Goal: Information Seeking & Learning: Find specific fact

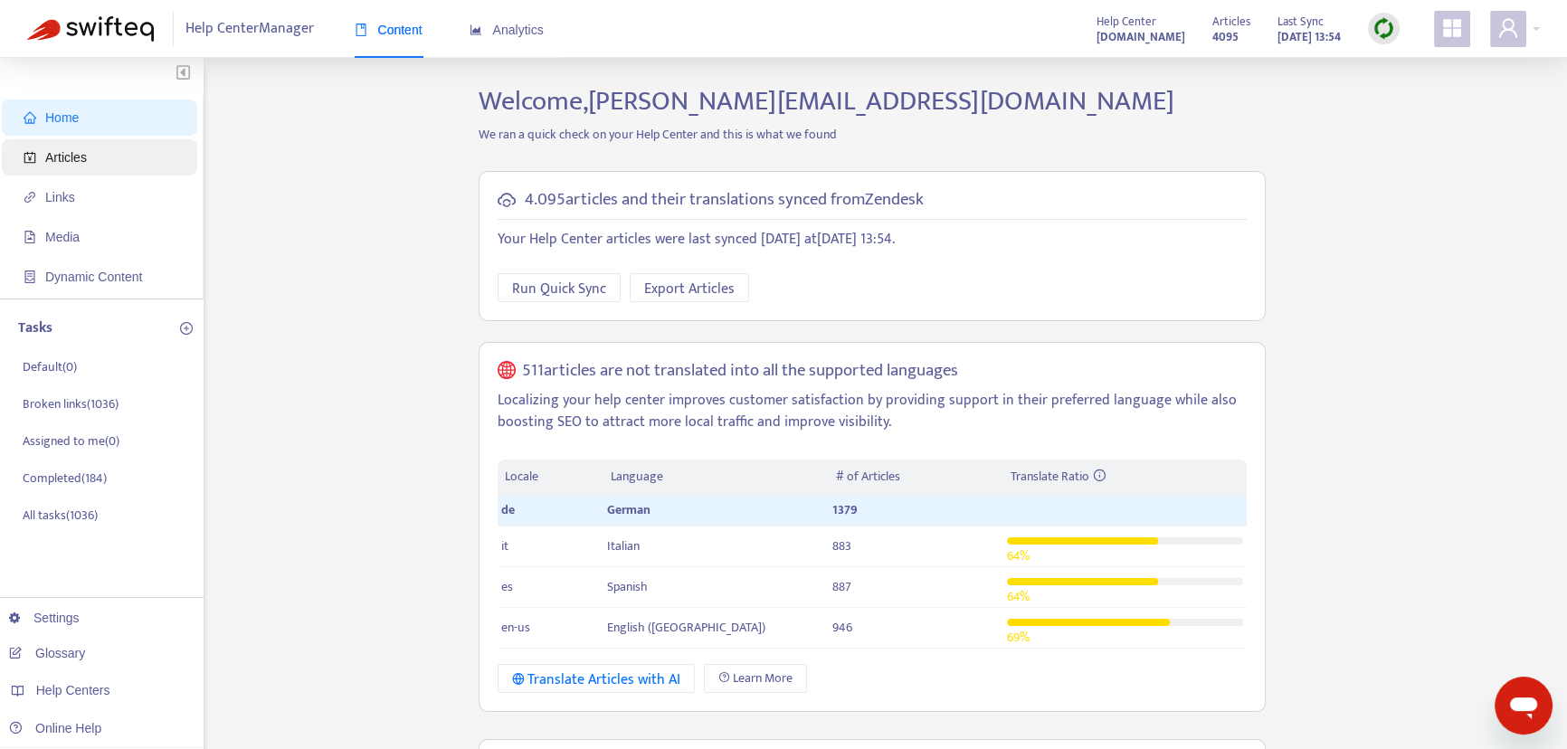
click at [64, 165] on span "Articles" at bounding box center [103, 157] width 159 height 36
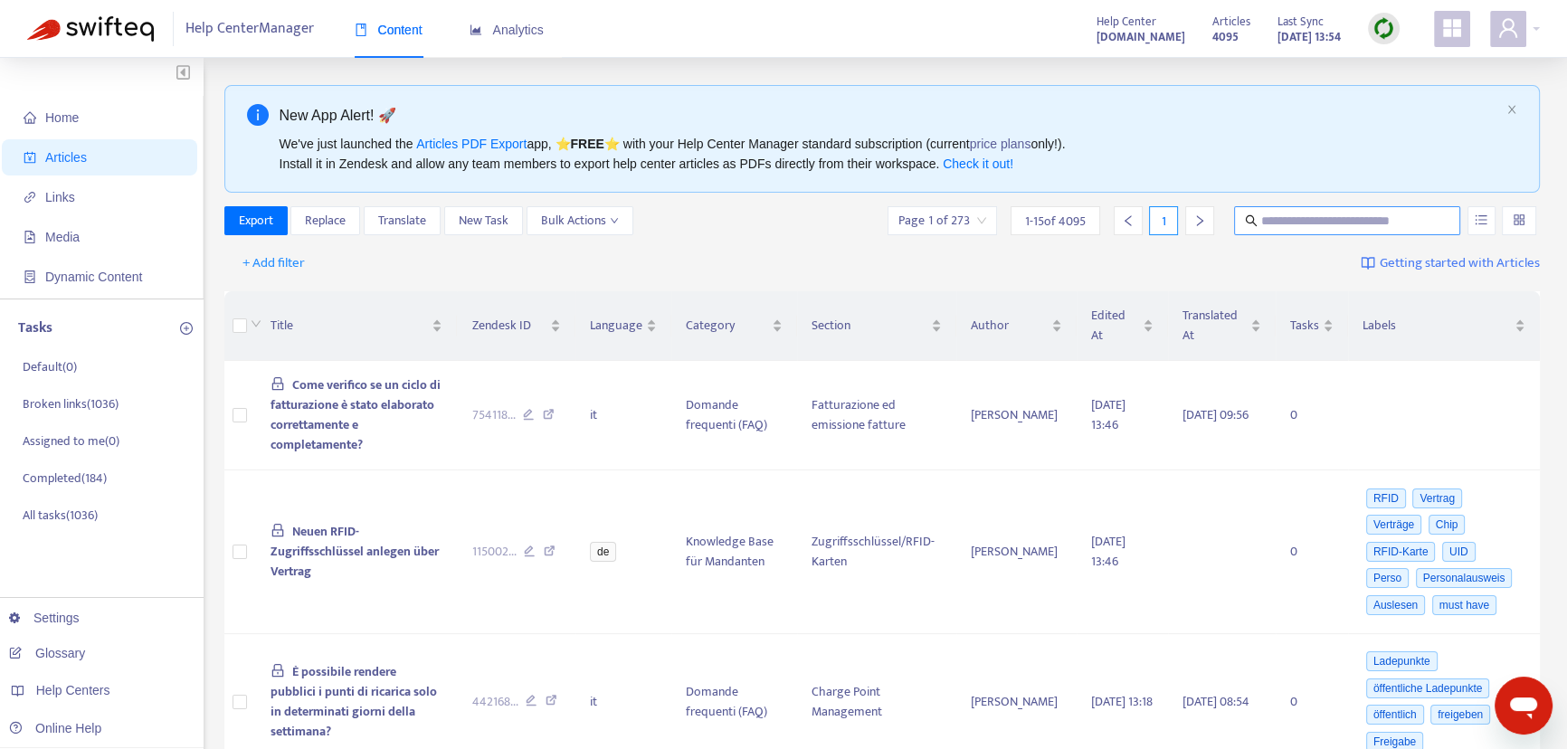
click at [1261, 215] on input "text" at bounding box center [1348, 221] width 174 height 20
paste input "**********"
type input "**********"
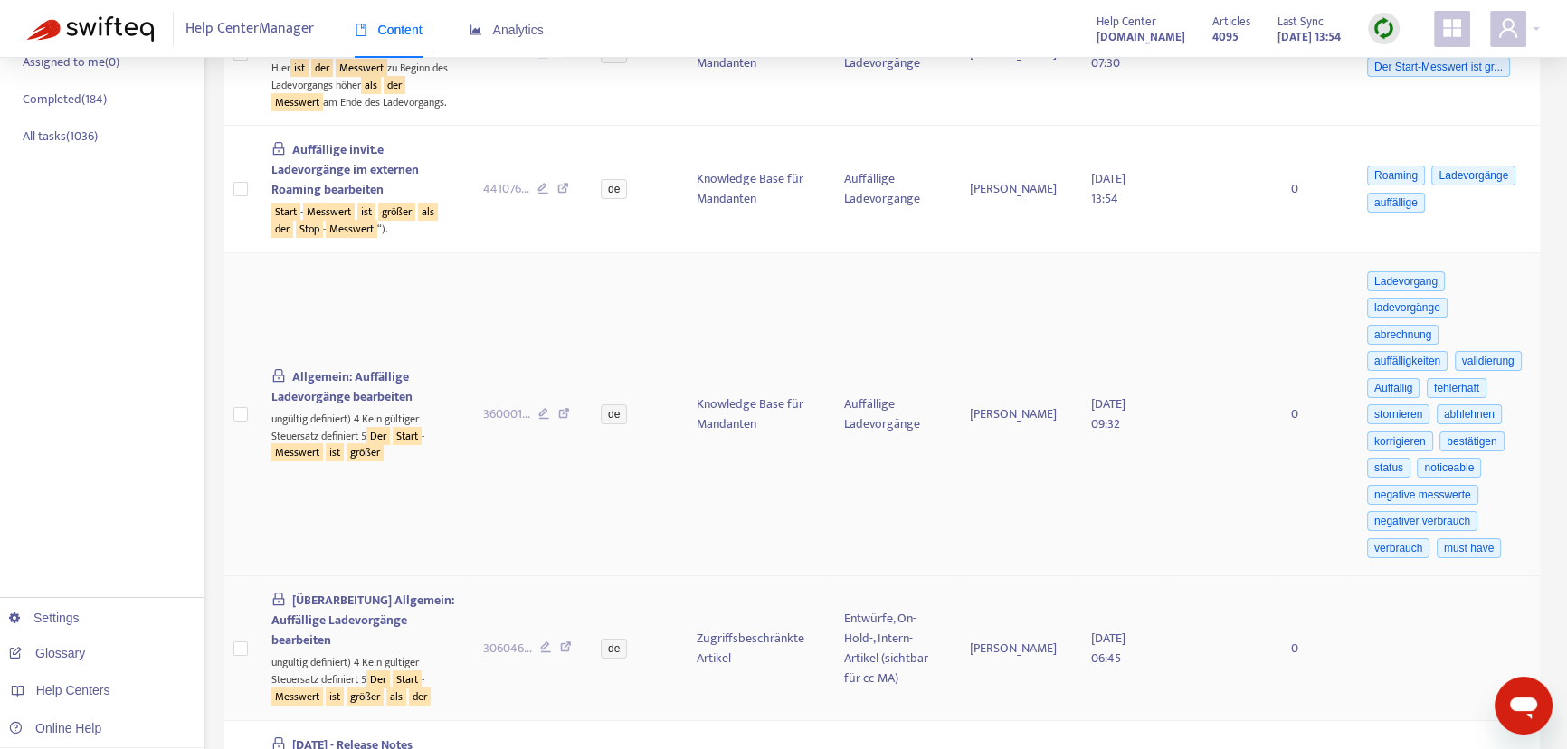
scroll to position [81, 0]
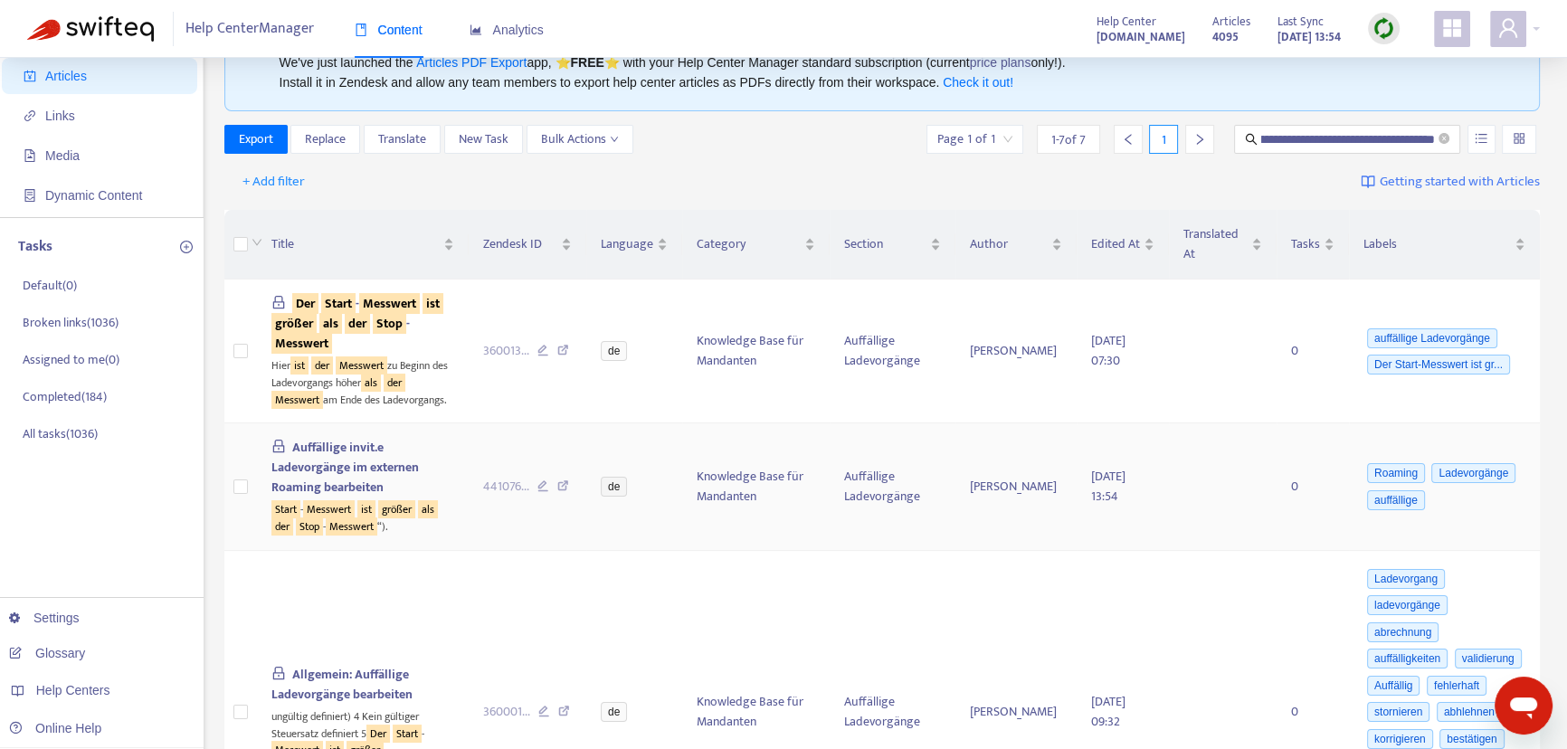
click at [397, 444] on span "Auffällige invit.e Ladevorgänge im externen Roaming bearbeiten" at bounding box center [344, 467] width 147 height 61
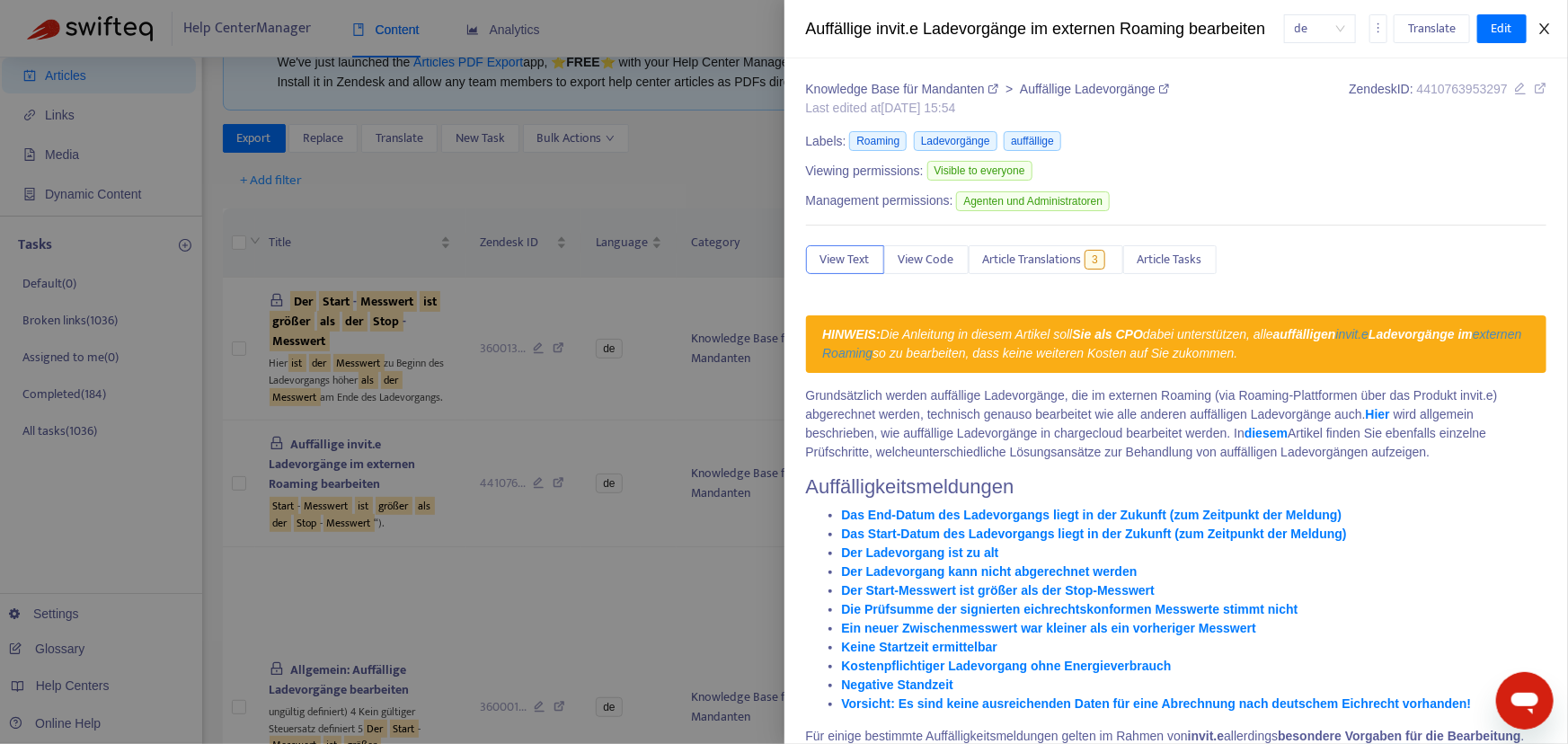
click at [1544, 29] on icon "close" at bounding box center [1544, 29] width 10 height 11
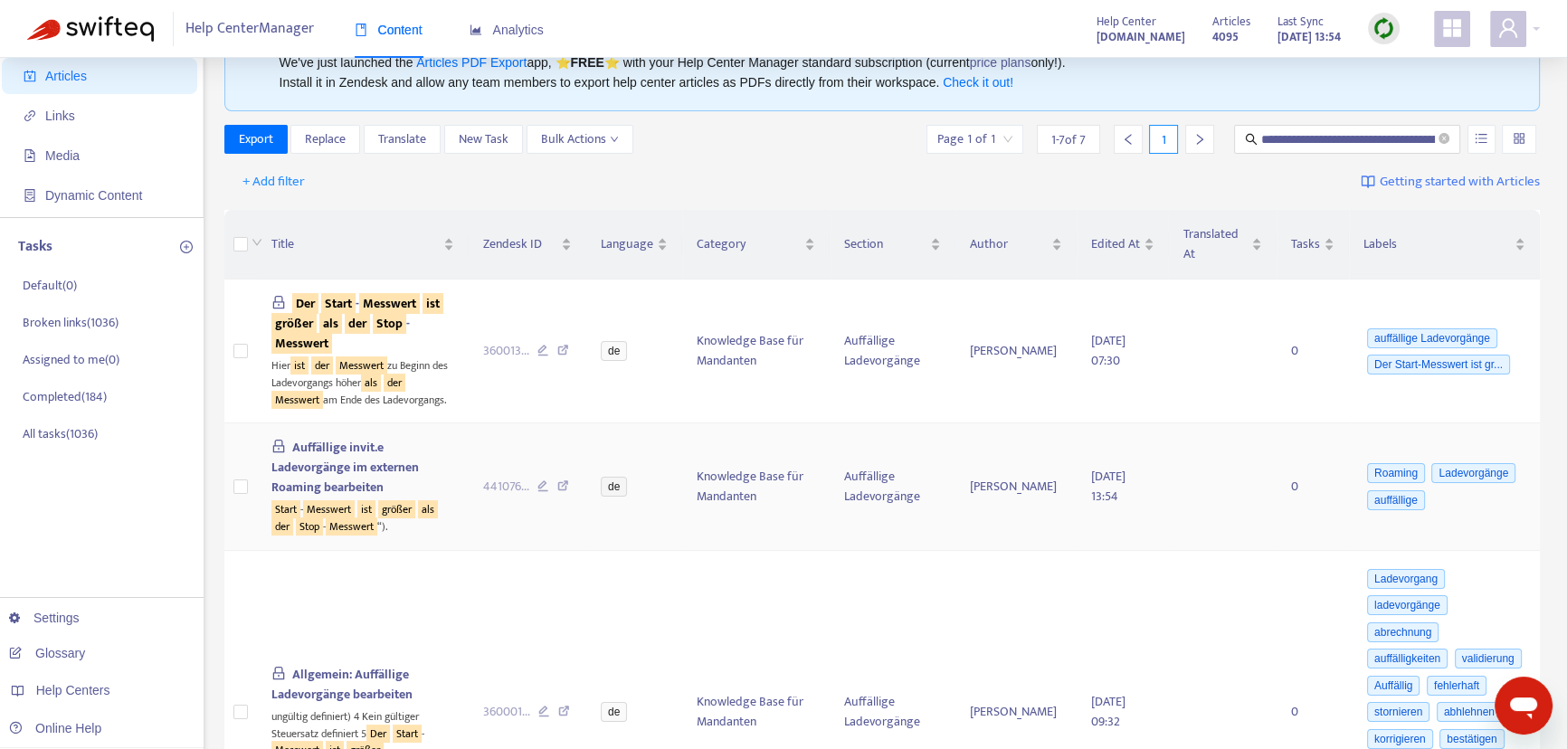
click at [569, 480] on icon at bounding box center [563, 488] width 12 height 16
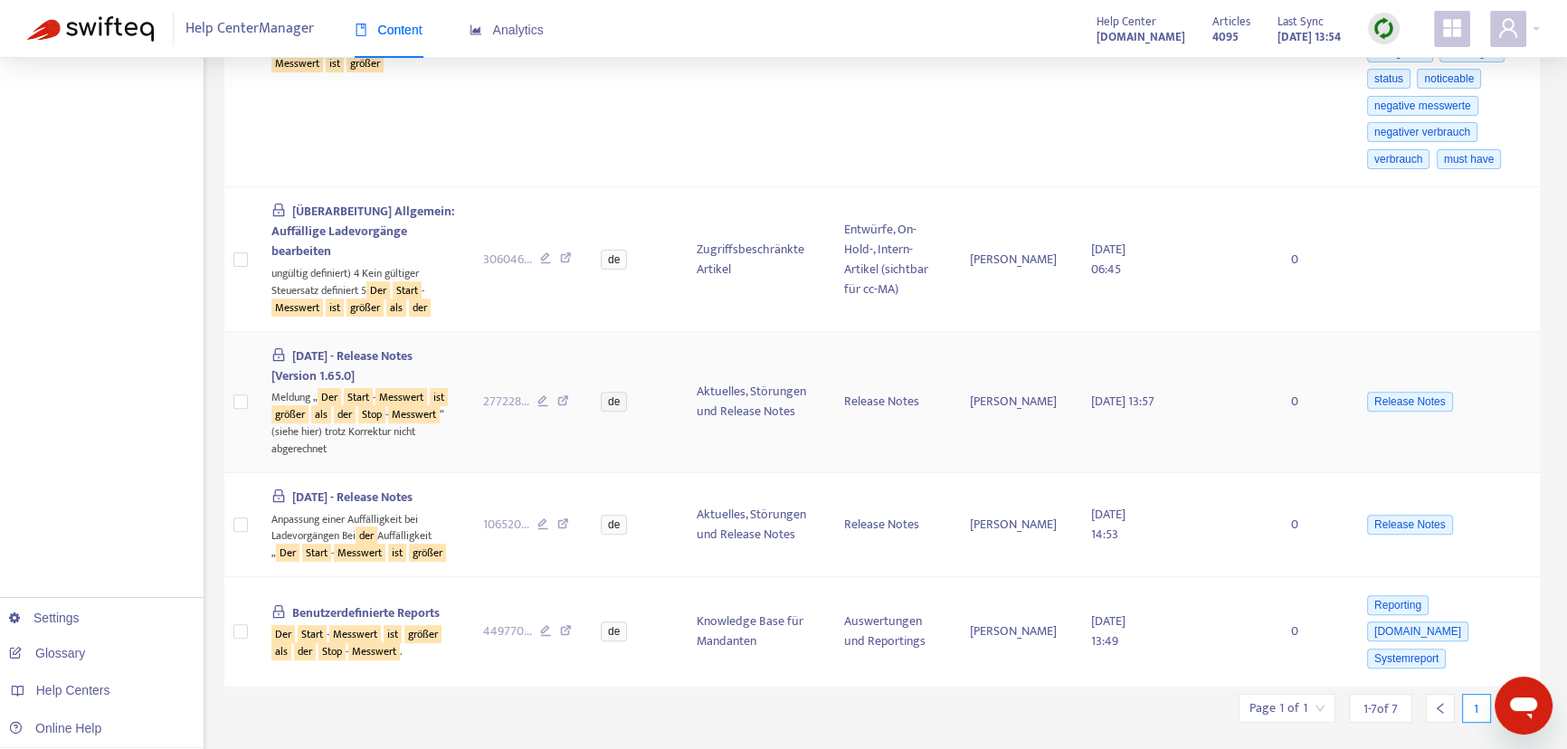
scroll to position [769, 0]
click at [572, 624] on icon at bounding box center [566, 632] width 12 height 16
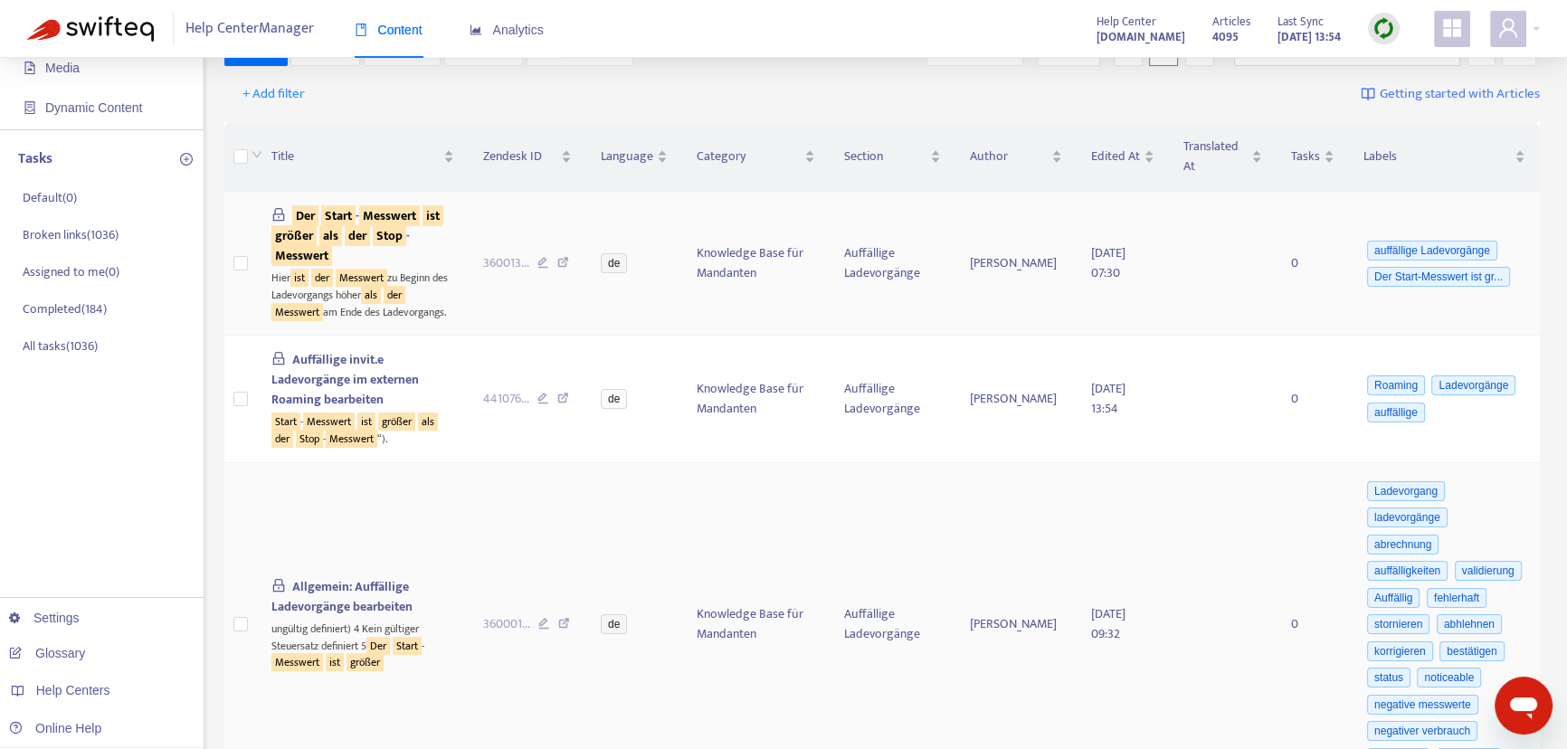
scroll to position [0, 0]
